Goal: Check status: Check status

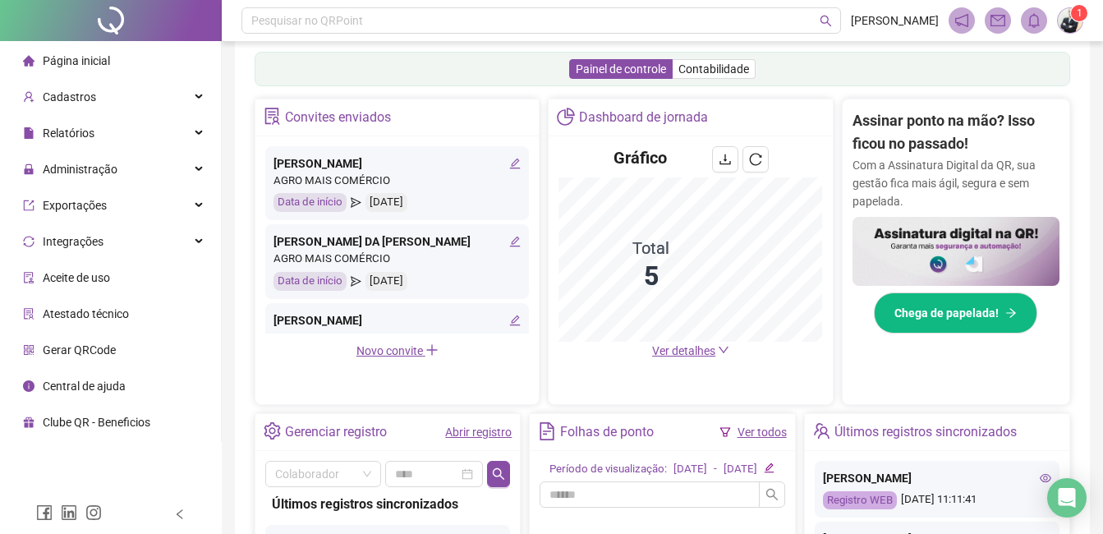
scroll to position [82, 0]
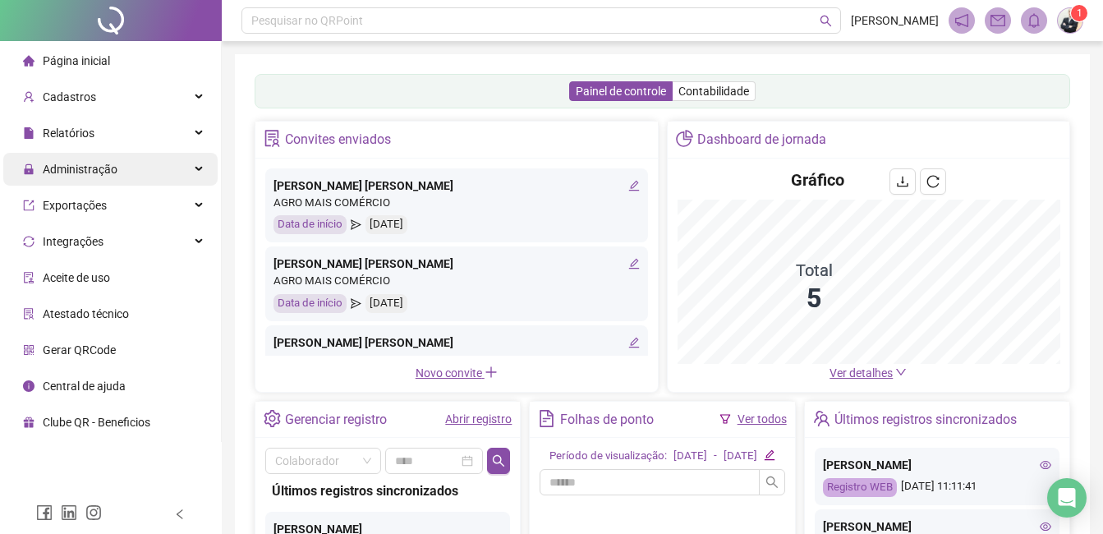
click at [165, 170] on div "Administração" at bounding box center [110, 169] width 214 height 33
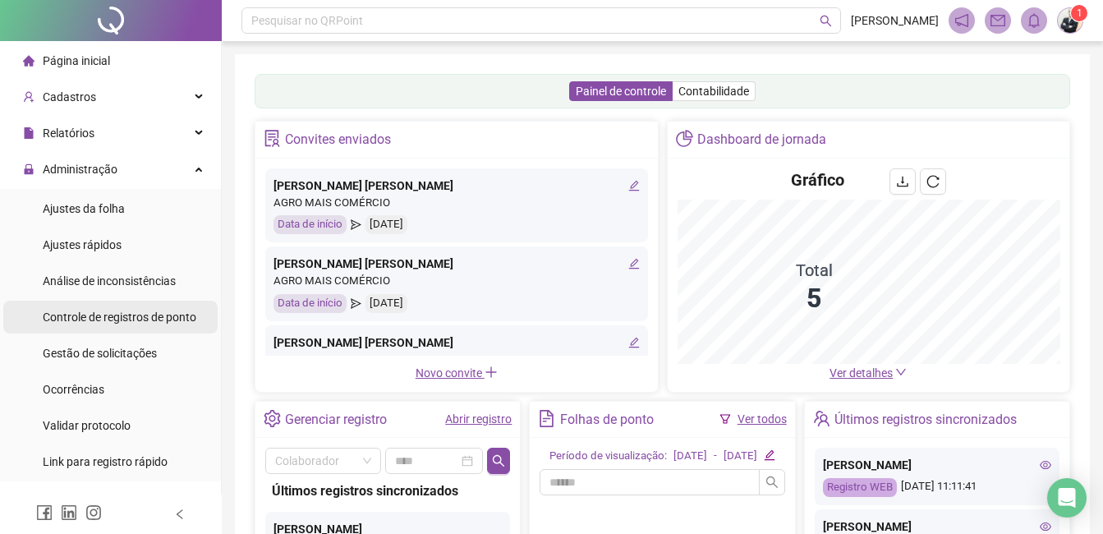
click at [138, 314] on span "Controle de registros de ponto" at bounding box center [120, 316] width 154 height 13
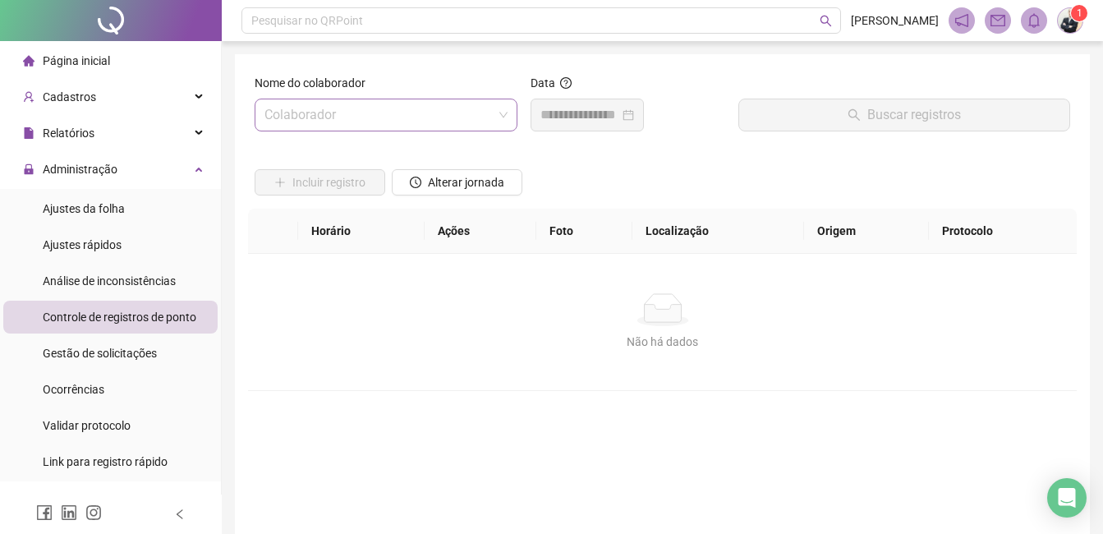
click at [364, 111] on input "search" at bounding box center [378, 114] width 228 height 31
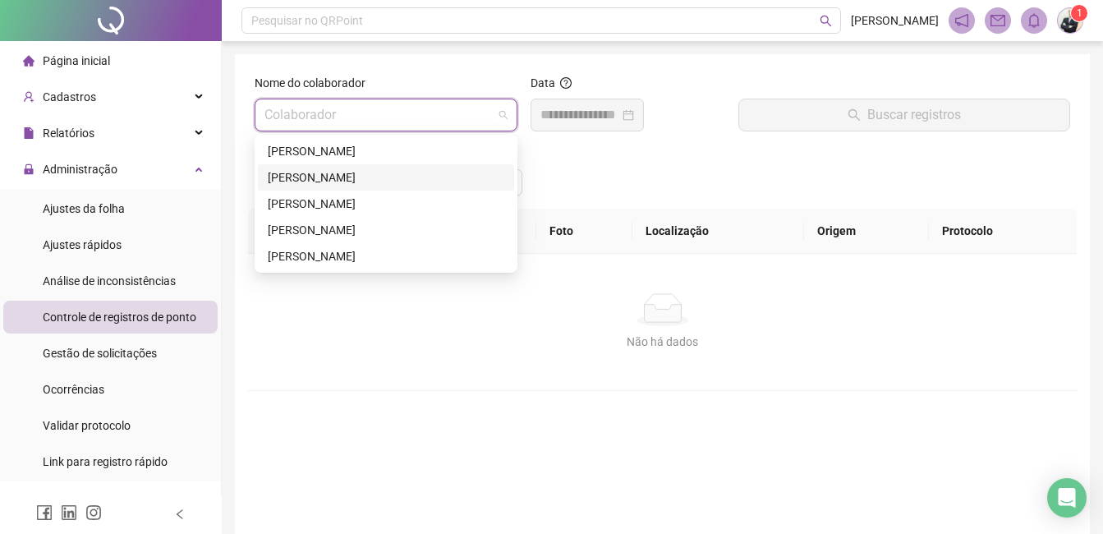
click at [335, 171] on div "[PERSON_NAME]" at bounding box center [386, 177] width 236 height 18
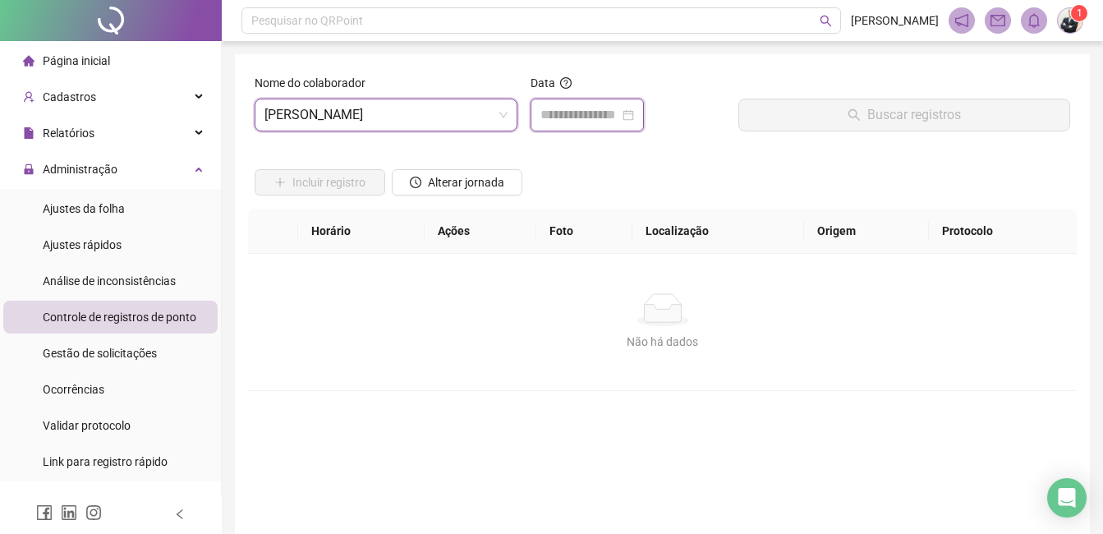
click at [581, 118] on input at bounding box center [579, 115] width 79 height 20
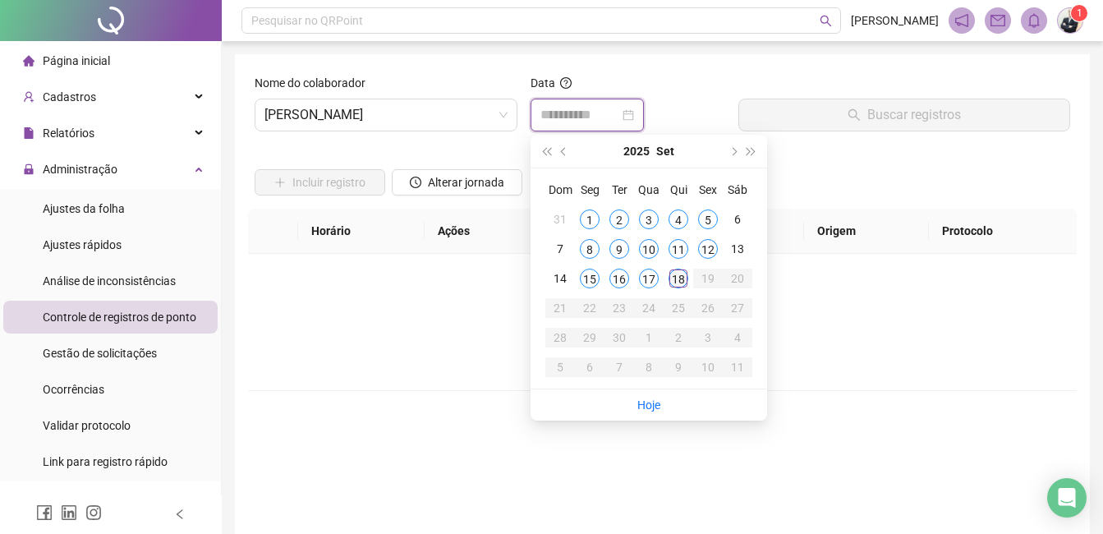
type input "**********"
click at [677, 278] on div "18" at bounding box center [678, 278] width 20 height 20
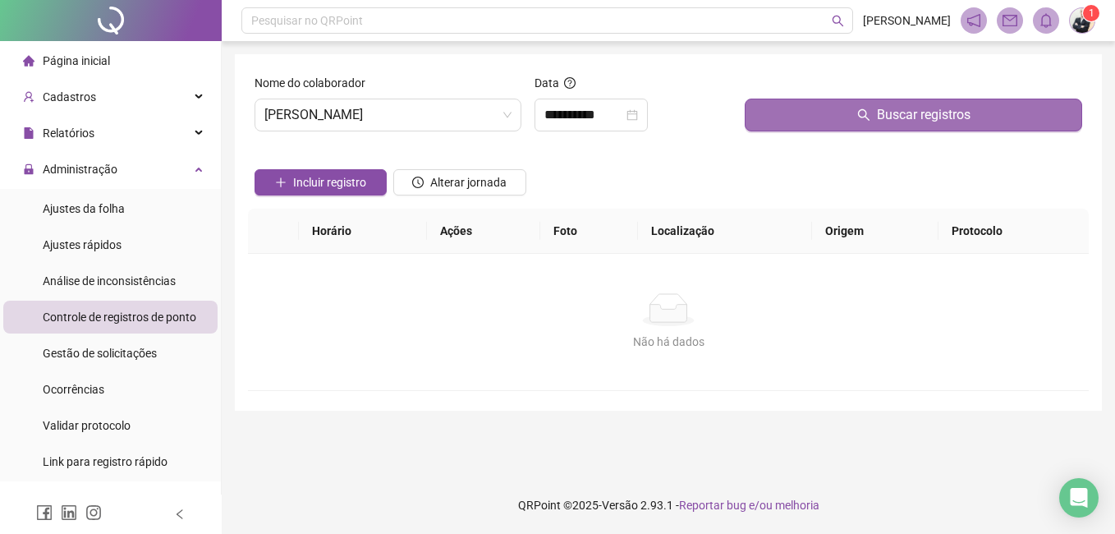
click at [897, 116] on span "Buscar registros" at bounding box center [924, 115] width 94 height 20
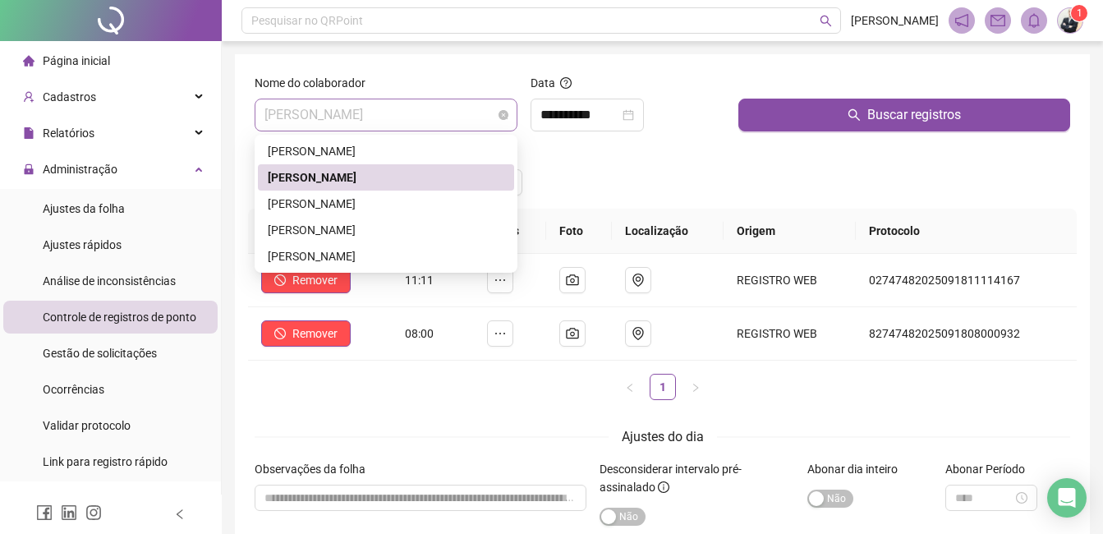
click at [460, 123] on span "[PERSON_NAME]" at bounding box center [385, 114] width 243 height 31
click at [418, 156] on div "[PERSON_NAME]" at bounding box center [386, 151] width 236 height 18
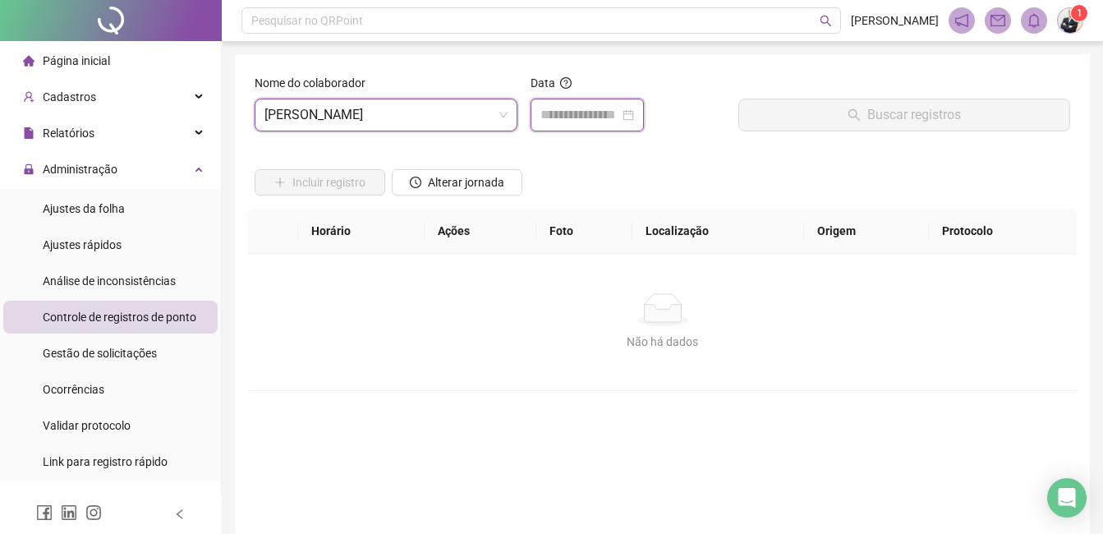
click at [586, 121] on input at bounding box center [579, 115] width 79 height 20
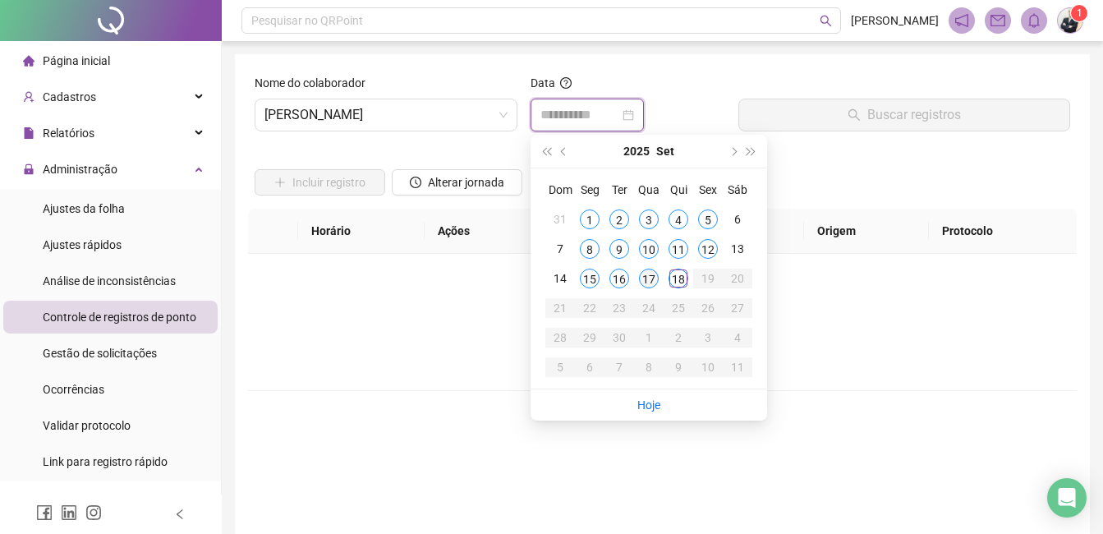
type input "**********"
click at [648, 277] on div "17" at bounding box center [649, 278] width 20 height 20
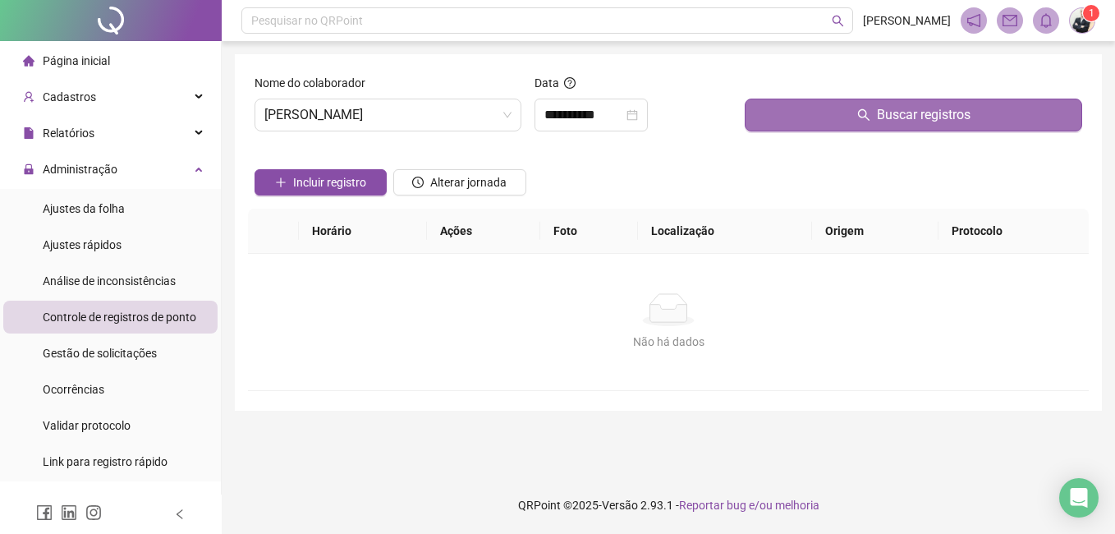
click at [867, 121] on icon "search" at bounding box center [863, 114] width 13 height 13
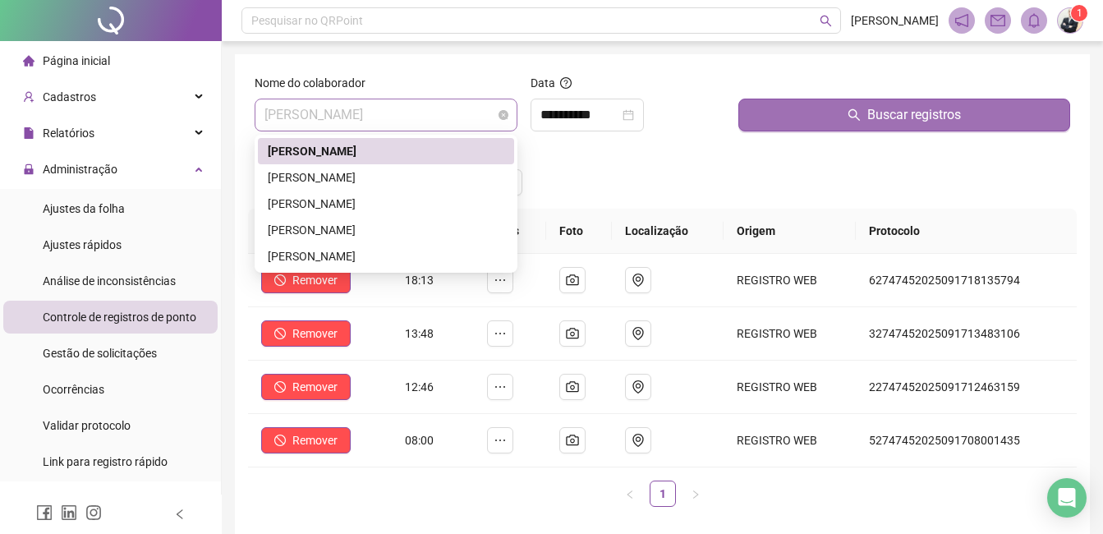
click at [474, 112] on span "[PERSON_NAME]" at bounding box center [385, 114] width 243 height 31
click at [431, 175] on div "[PERSON_NAME]" at bounding box center [386, 177] width 236 height 18
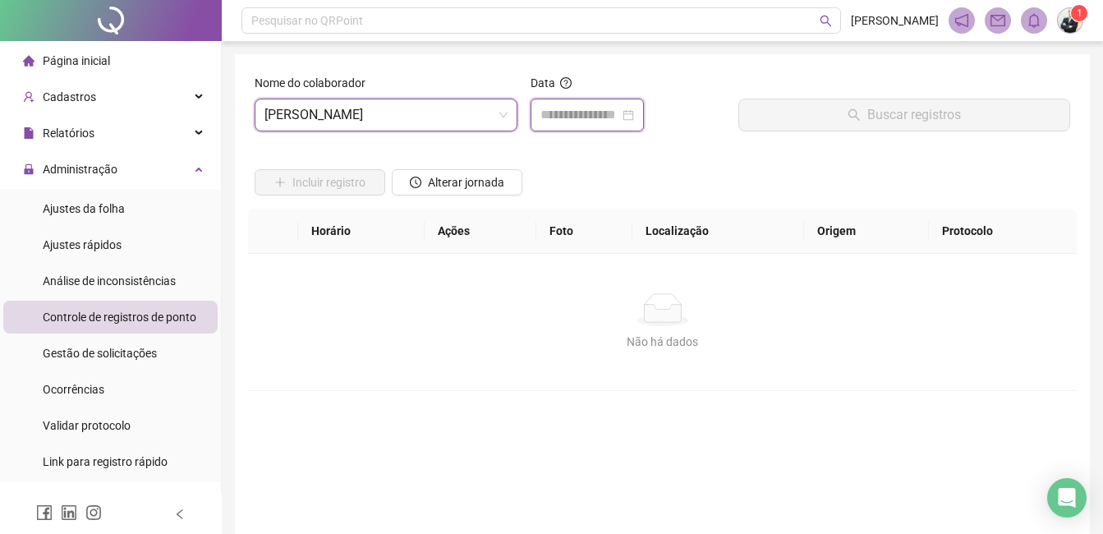
click at [594, 121] on input at bounding box center [579, 115] width 79 height 20
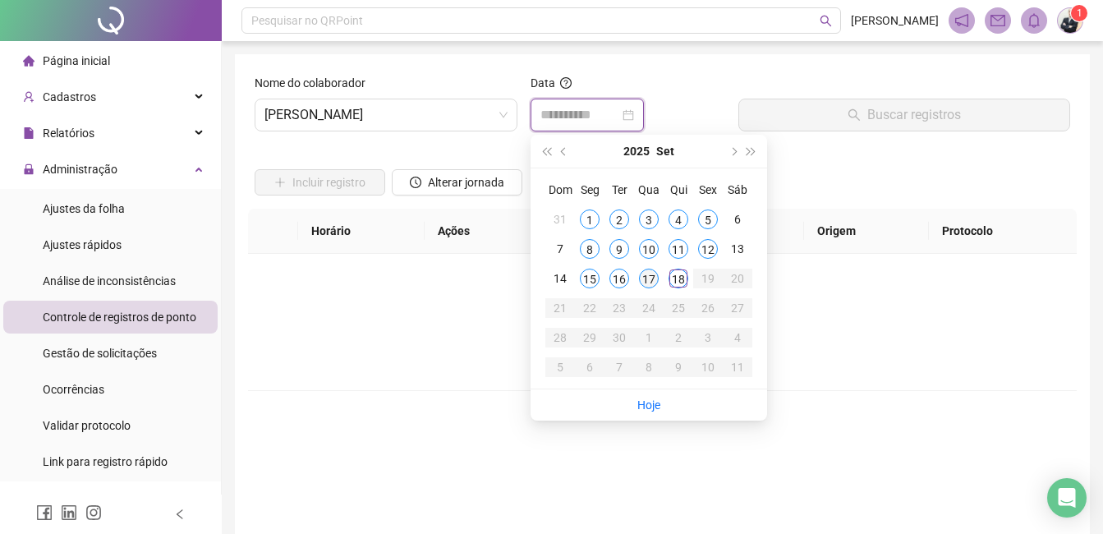
type input "**********"
click at [650, 278] on div "17" at bounding box center [649, 278] width 20 height 20
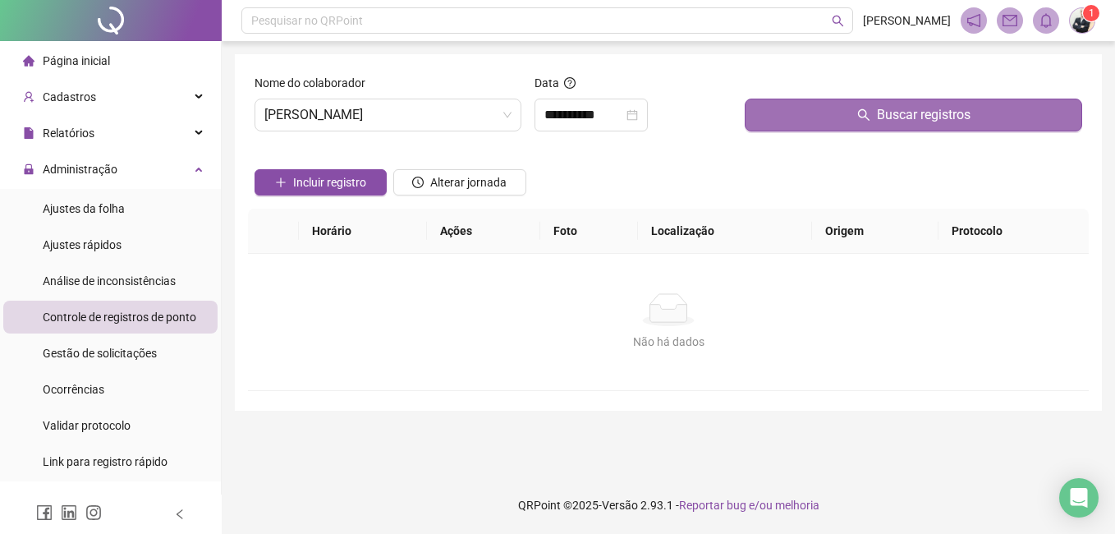
click at [843, 122] on button "Buscar registros" at bounding box center [913, 115] width 337 height 33
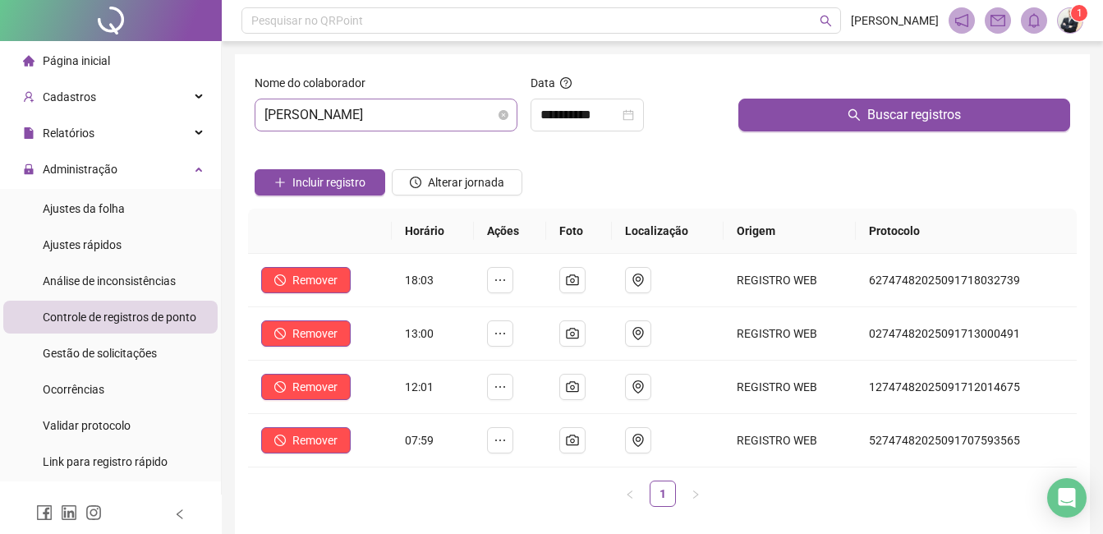
click at [454, 116] on span "[PERSON_NAME]" at bounding box center [385, 114] width 243 height 31
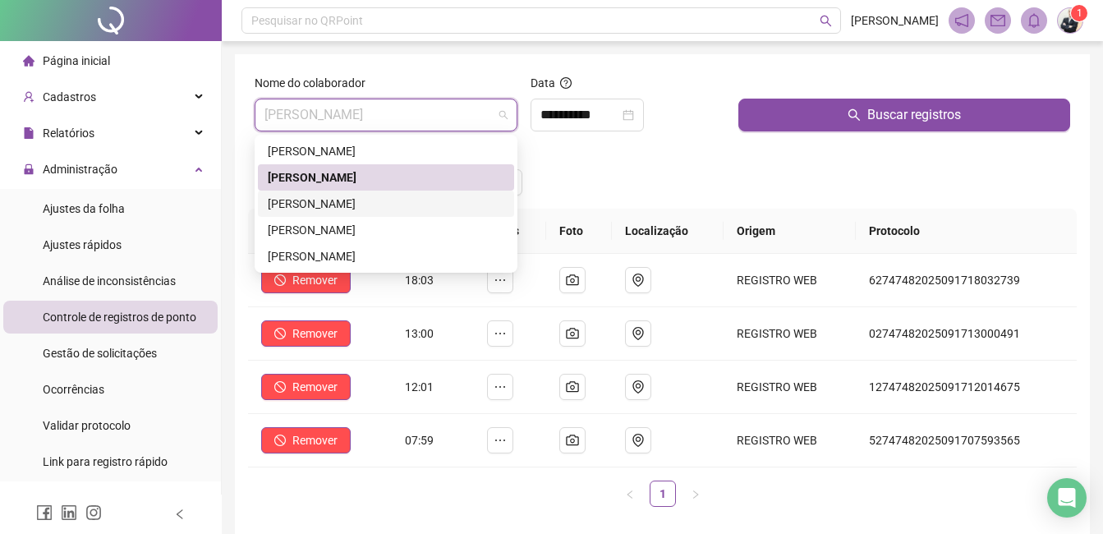
click at [421, 204] on div "[PERSON_NAME]" at bounding box center [386, 204] width 236 height 18
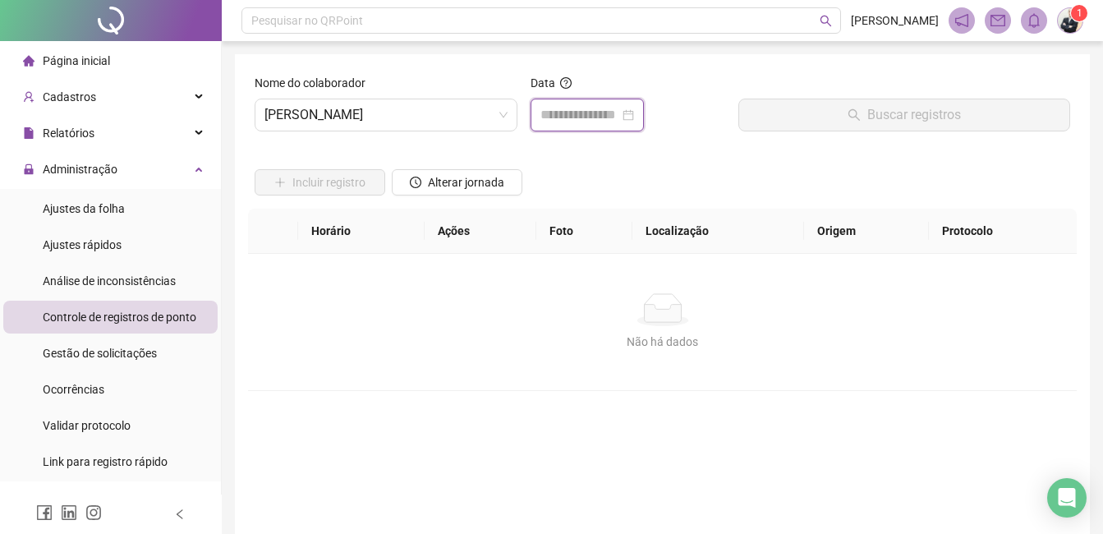
click at [570, 122] on input at bounding box center [579, 115] width 79 height 20
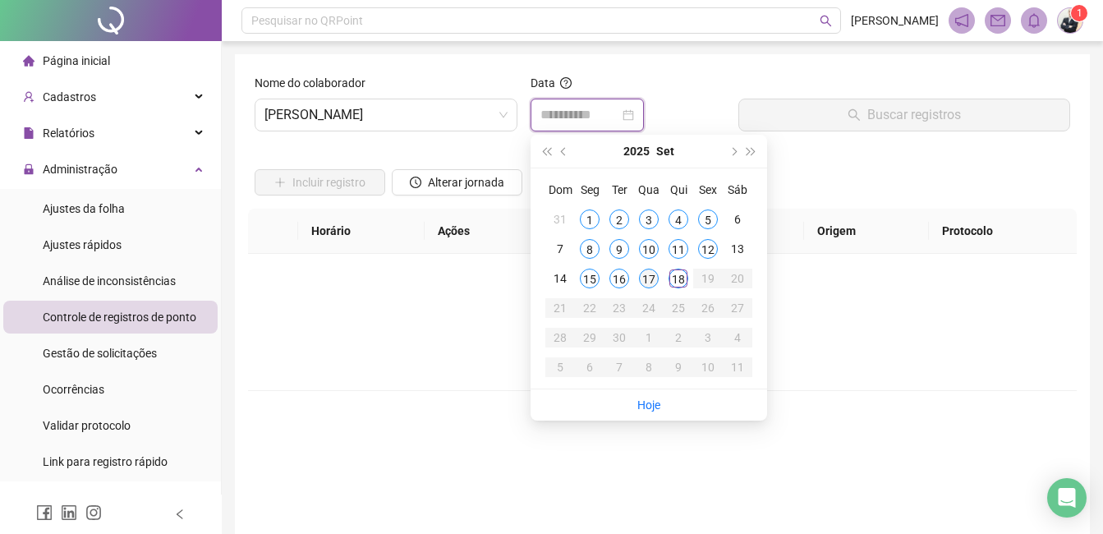
type input "**********"
click at [647, 279] on div "17" at bounding box center [649, 278] width 20 height 20
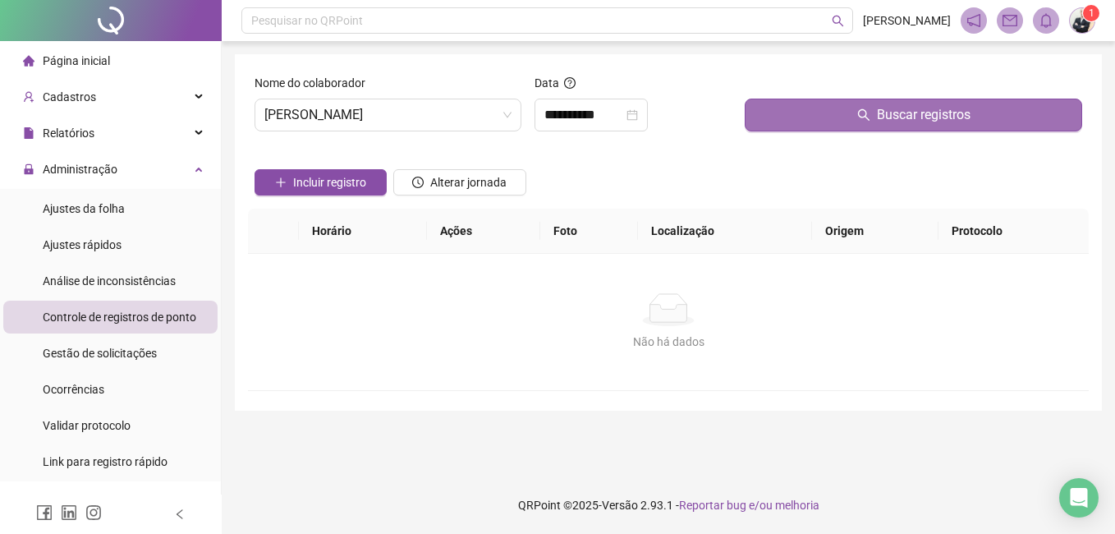
click at [831, 117] on button "Buscar registros" at bounding box center [913, 115] width 337 height 33
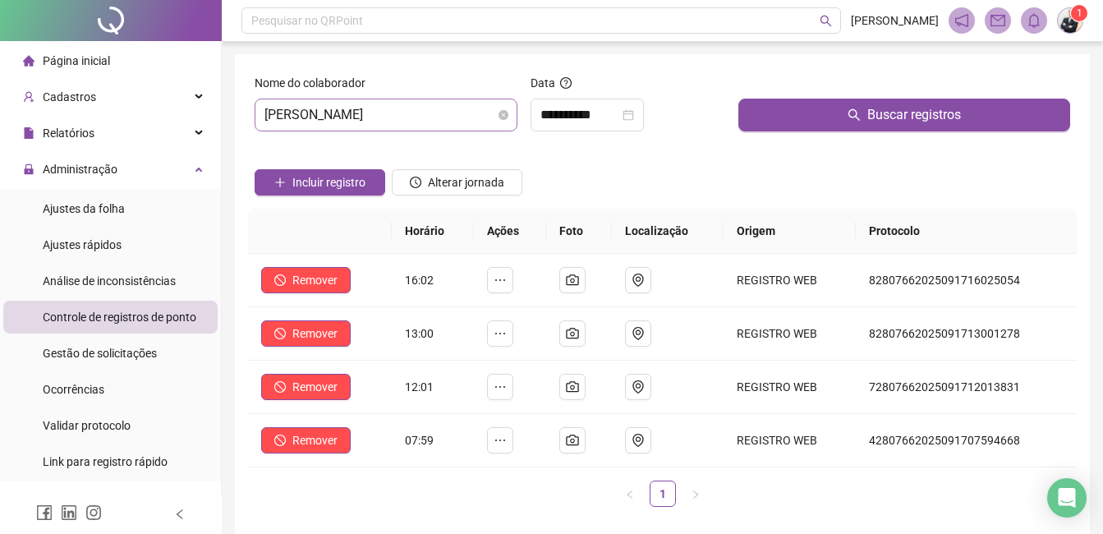
click at [466, 116] on span "[PERSON_NAME]" at bounding box center [385, 114] width 243 height 31
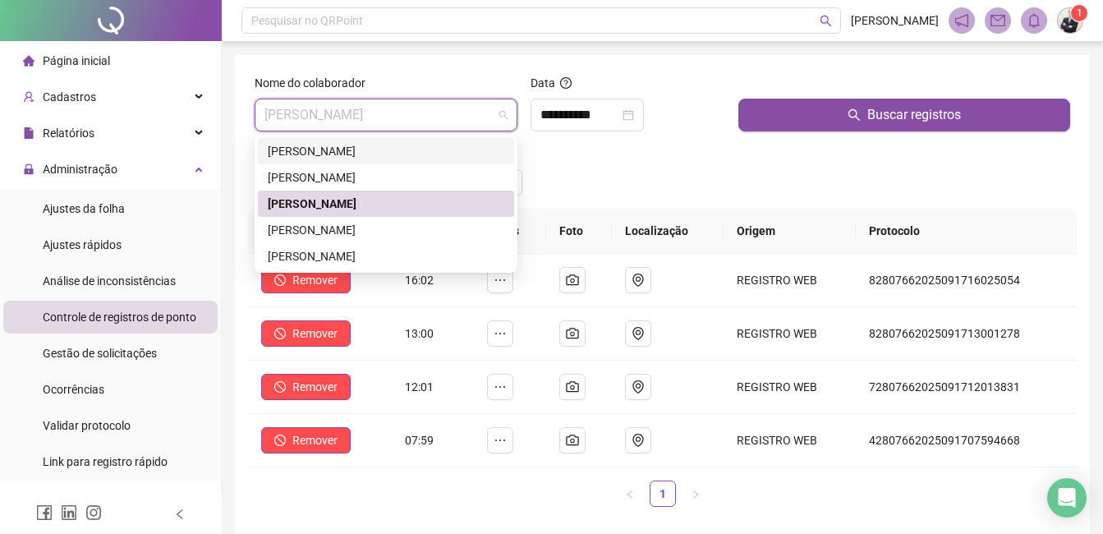
click at [405, 149] on div "[PERSON_NAME]" at bounding box center [386, 151] width 236 height 18
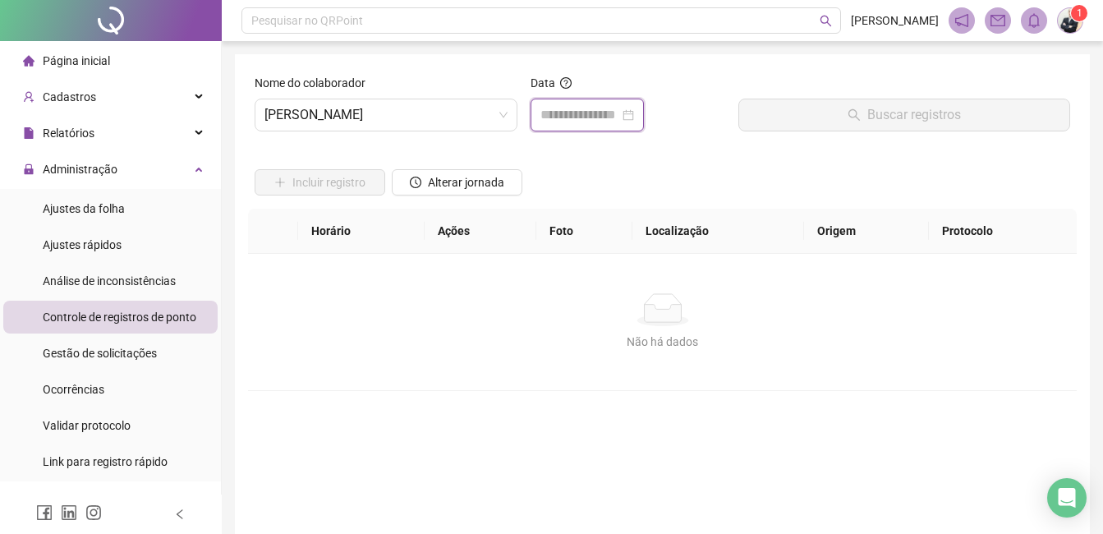
click at [564, 115] on input at bounding box center [579, 115] width 79 height 20
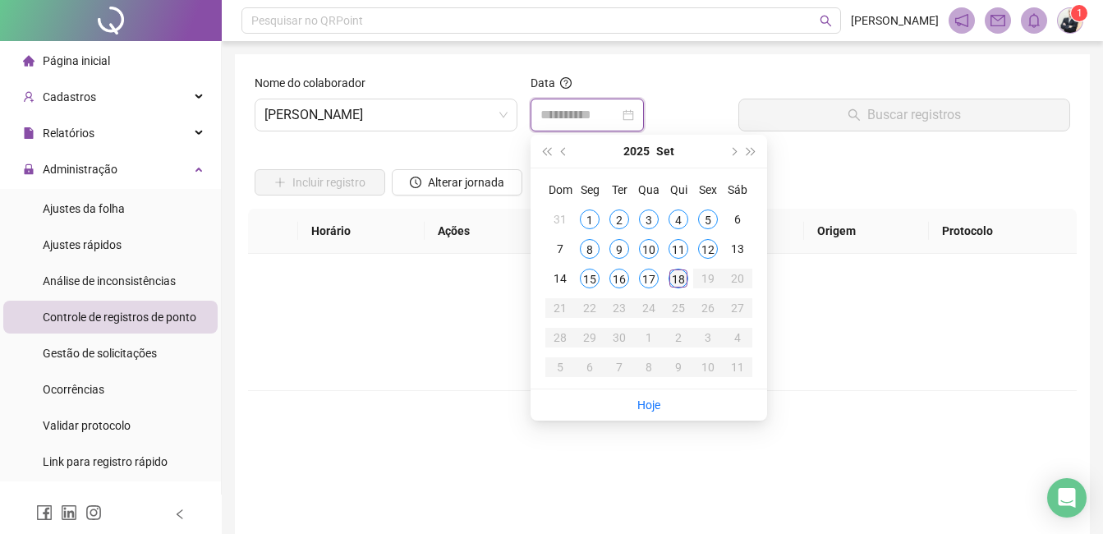
type input "**********"
click at [674, 279] on div "18" at bounding box center [678, 278] width 20 height 20
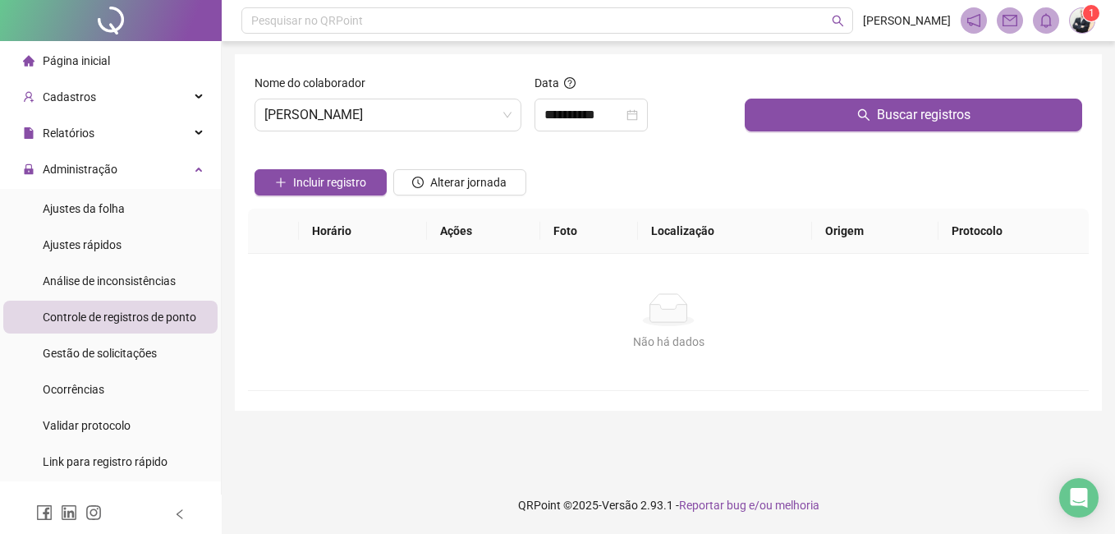
click at [815, 131] on div "Buscar registros" at bounding box center [913, 109] width 351 height 71
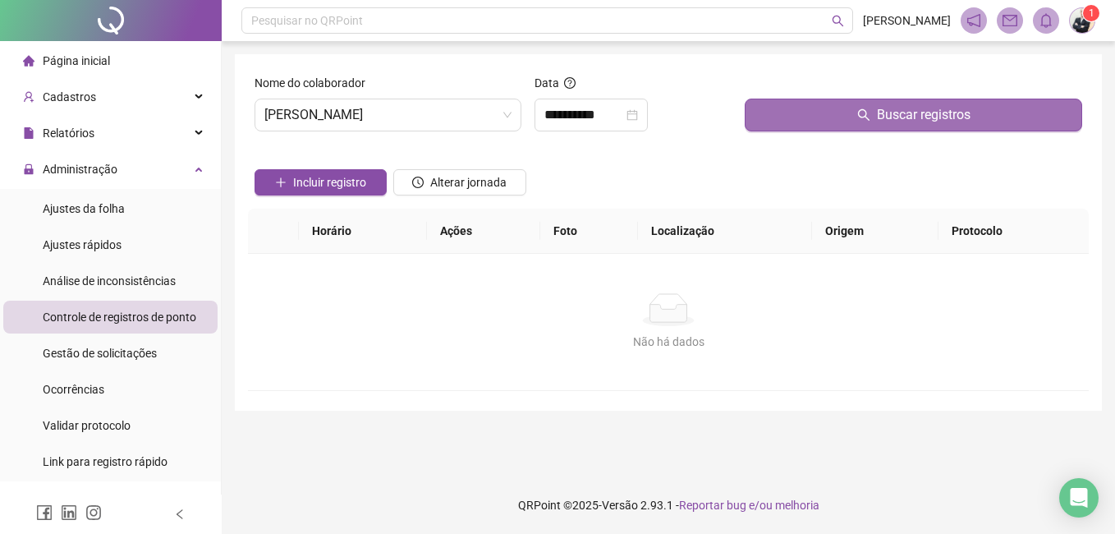
click at [823, 126] on button "Buscar registros" at bounding box center [913, 115] width 337 height 33
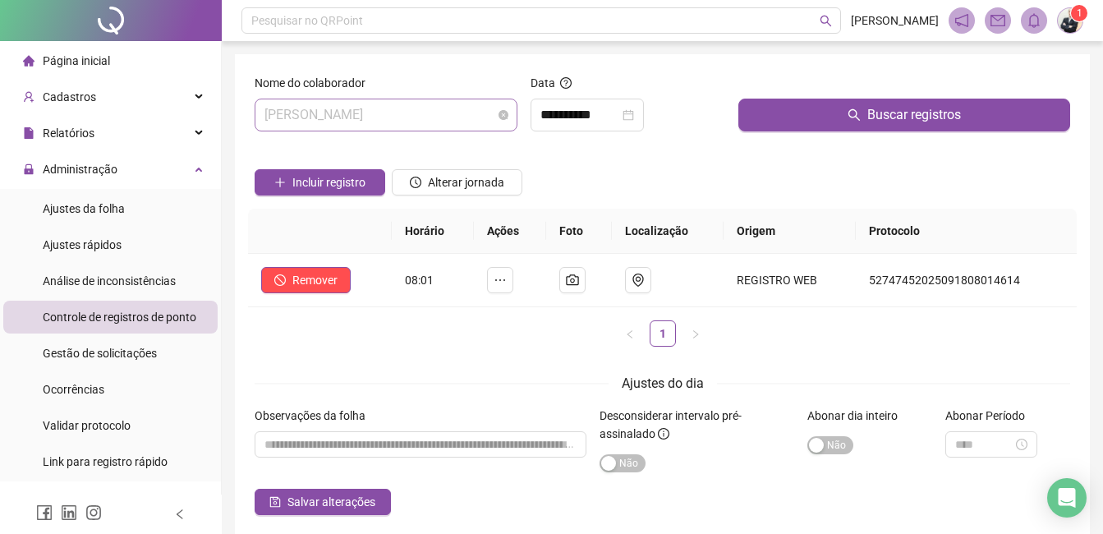
click at [484, 124] on span "[PERSON_NAME]" at bounding box center [385, 114] width 243 height 31
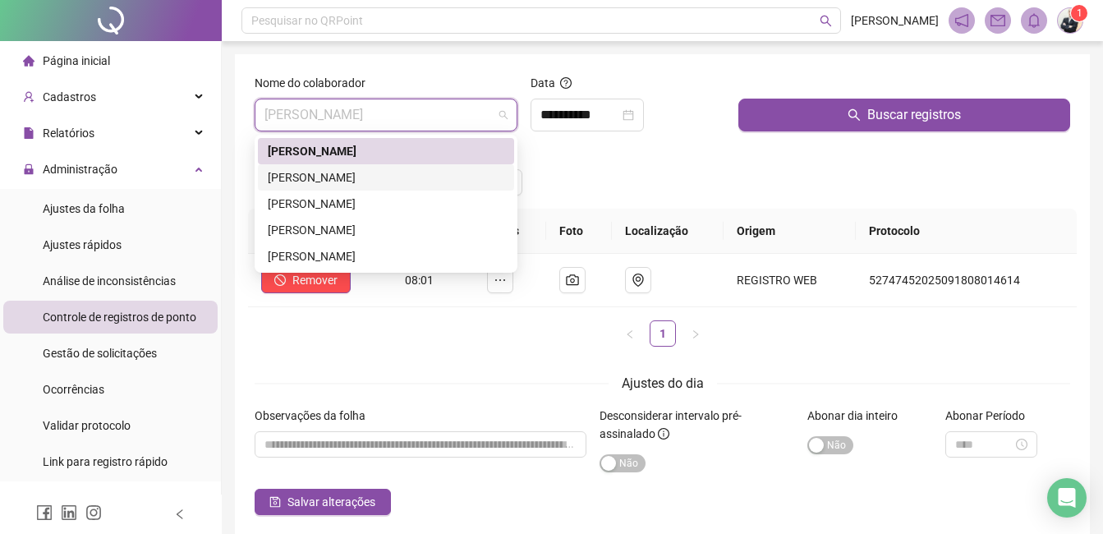
click at [460, 170] on div "[PERSON_NAME]" at bounding box center [386, 177] width 236 height 18
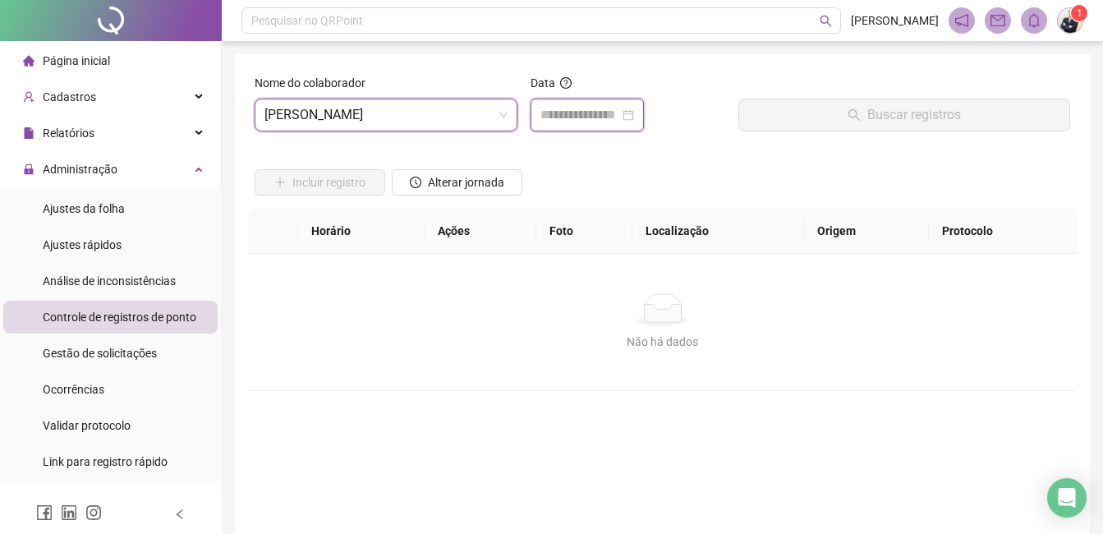
click at [619, 121] on input at bounding box center [579, 115] width 79 height 20
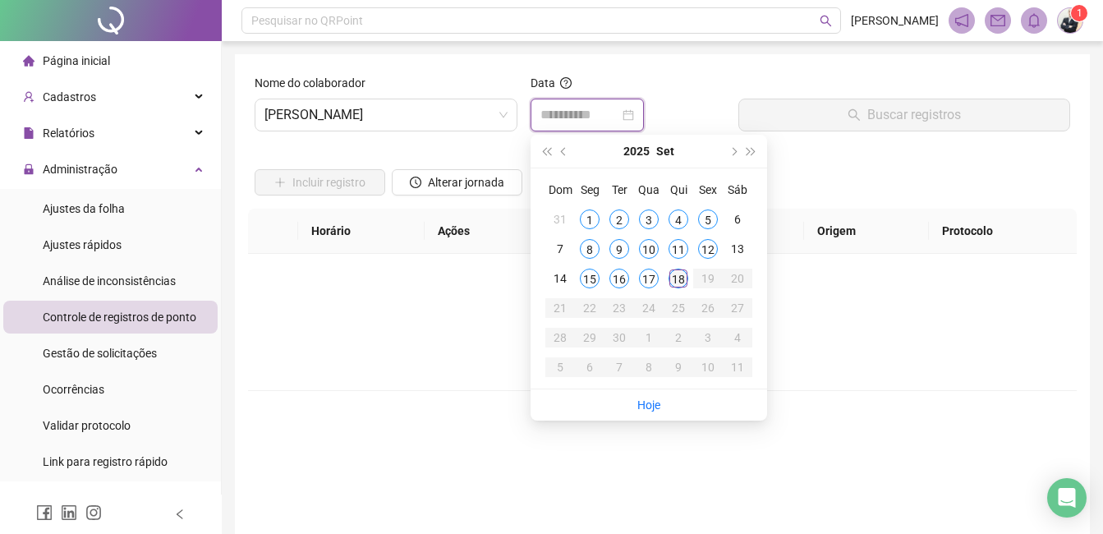
type input "**********"
click at [679, 275] on div "18" at bounding box center [678, 278] width 20 height 20
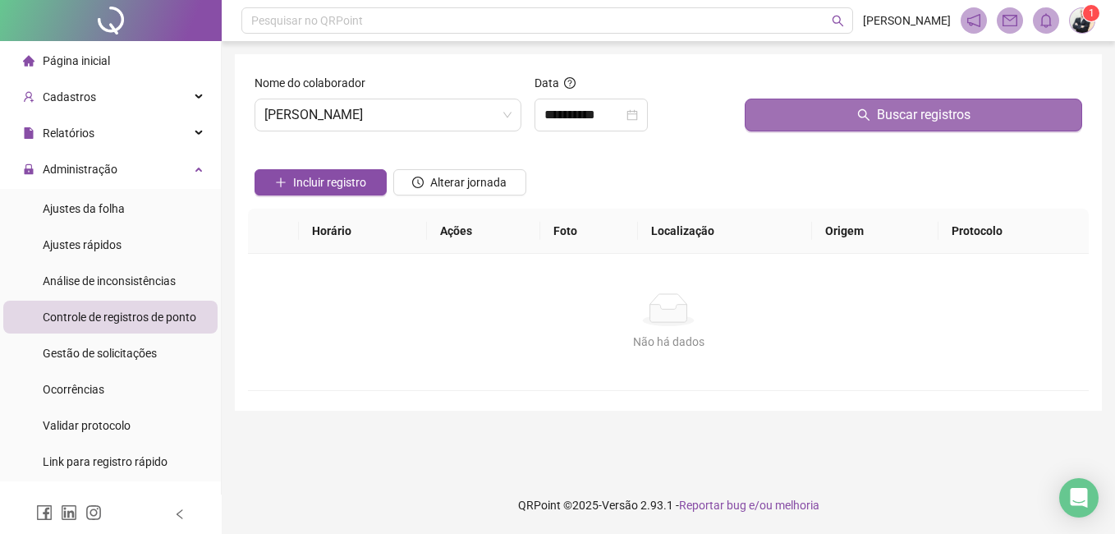
click at [836, 122] on button "Buscar registros" at bounding box center [913, 115] width 337 height 33
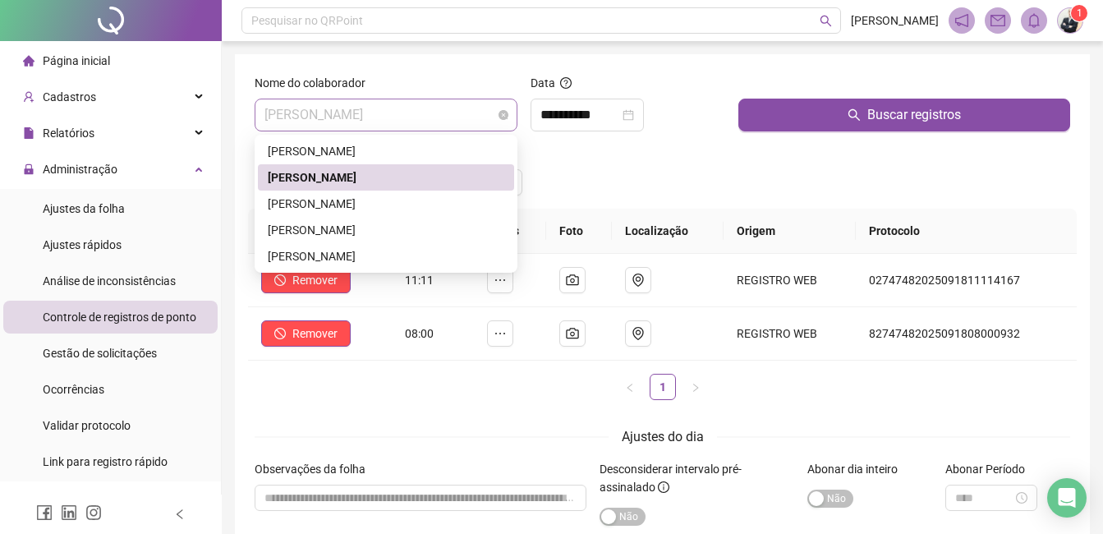
click at [469, 117] on span "[PERSON_NAME]" at bounding box center [385, 114] width 243 height 31
click at [433, 205] on div "[PERSON_NAME]" at bounding box center [386, 204] width 236 height 18
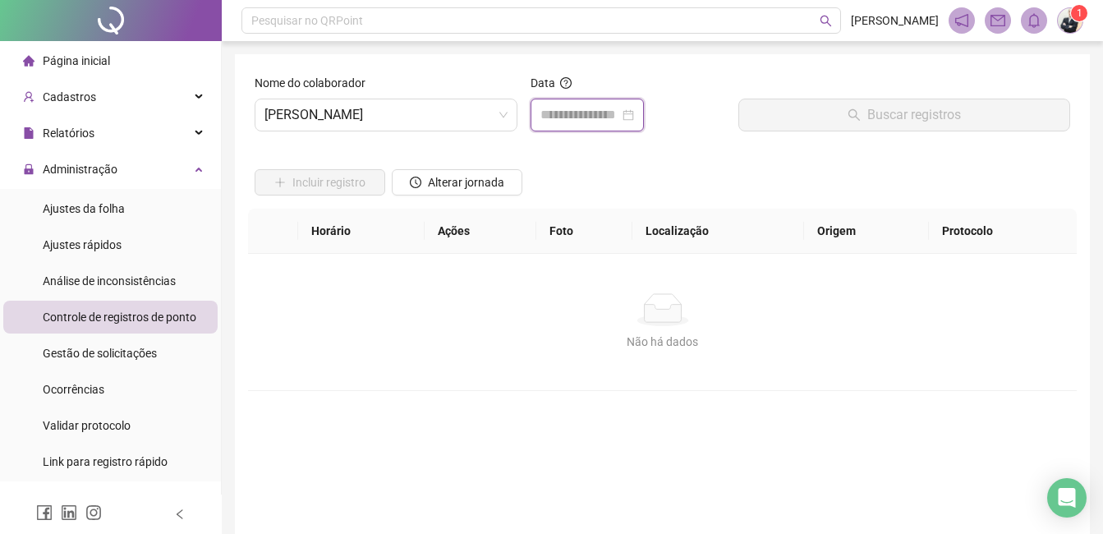
click at [563, 118] on input at bounding box center [579, 115] width 79 height 20
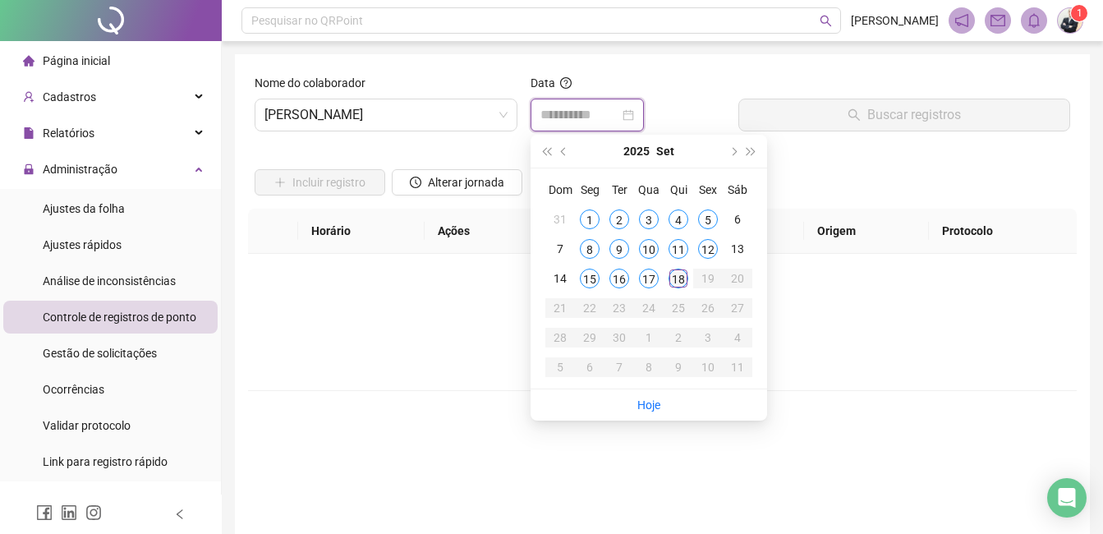
type input "**********"
click at [682, 281] on div "18" at bounding box center [678, 278] width 20 height 20
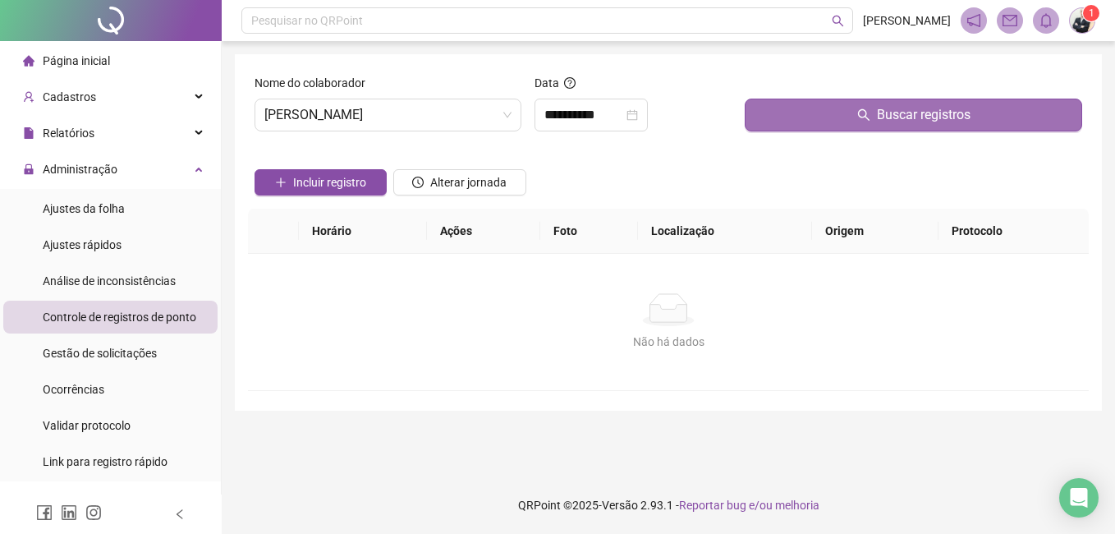
click at [815, 117] on button "Buscar registros" at bounding box center [913, 115] width 337 height 33
